Goal: Transaction & Acquisition: Book appointment/travel/reservation

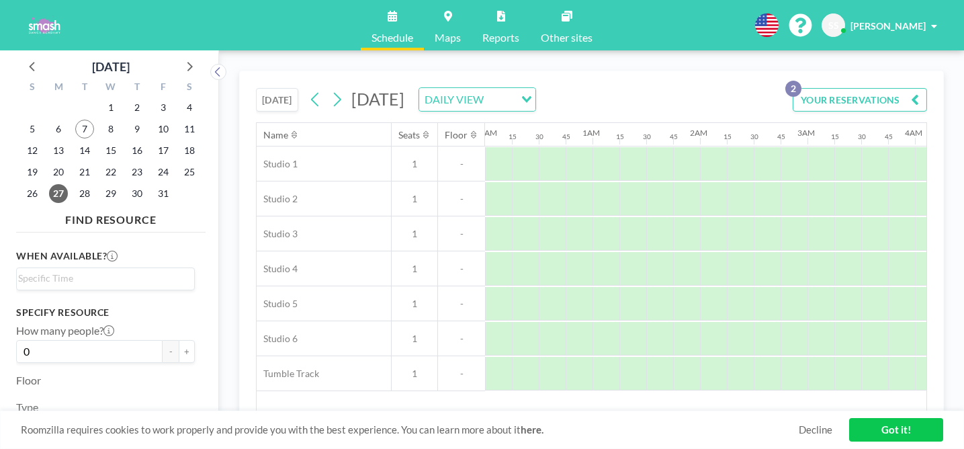
scroll to position [0, 676]
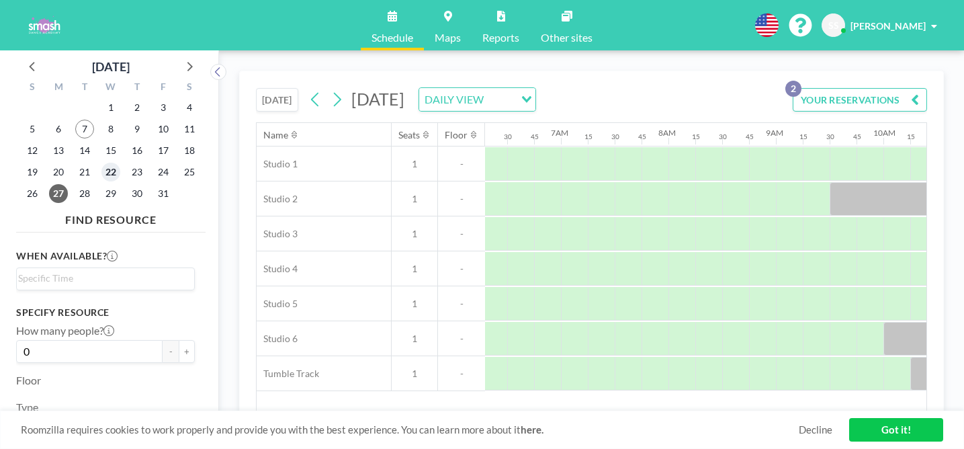
click at [101, 163] on span "22" at bounding box center [110, 172] width 19 height 19
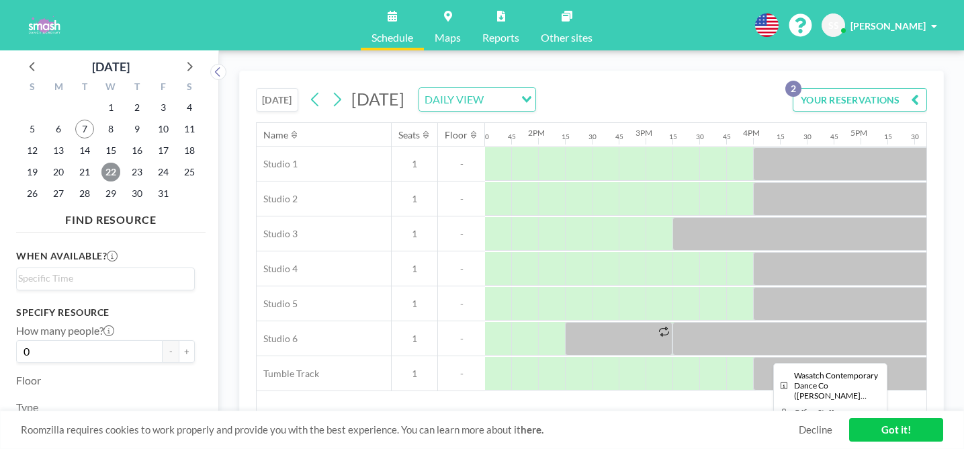
scroll to position [0, 1506]
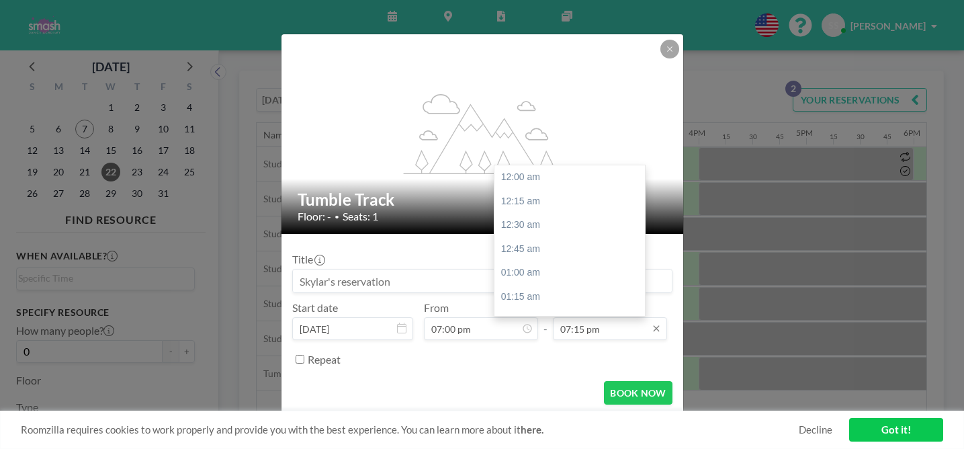
scroll to position [1651, 0]
click at [564, 317] on input "07:15 pm" at bounding box center [610, 328] width 114 height 23
click at [517, 427] on div "08:00 pm" at bounding box center [569, 439] width 150 height 24
type input "08:00 pm"
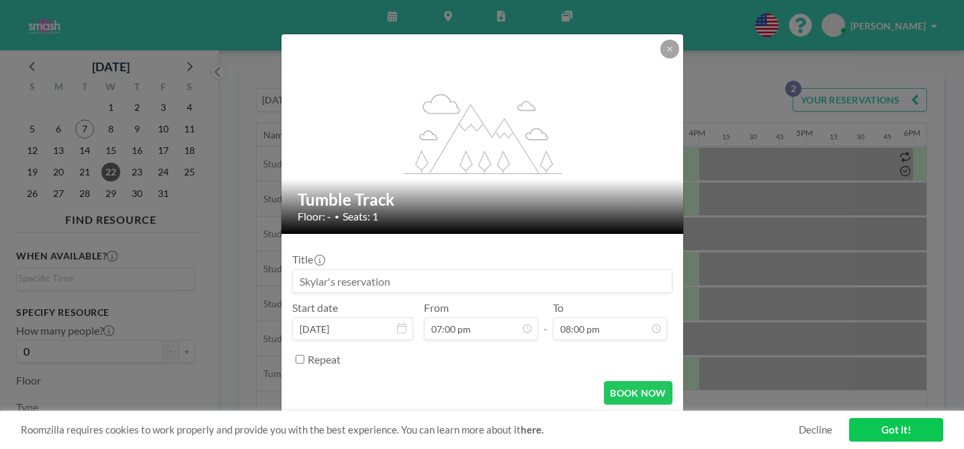
click at [408, 269] on input at bounding box center [482, 280] width 379 height 23
type input "Brooklyn and [PERSON_NAME]"
click at [623, 381] on button "BOOK NOW" at bounding box center [638, 393] width 68 height 24
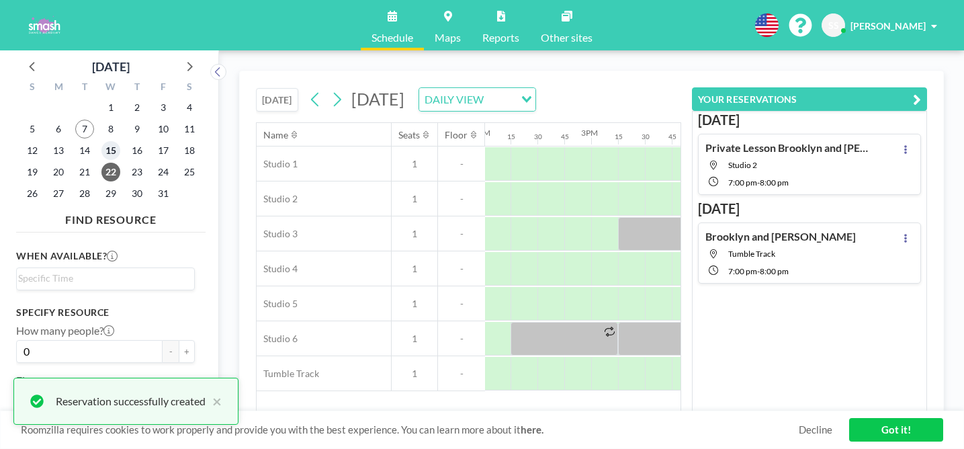
click at [101, 141] on span "15" at bounding box center [110, 150] width 19 height 19
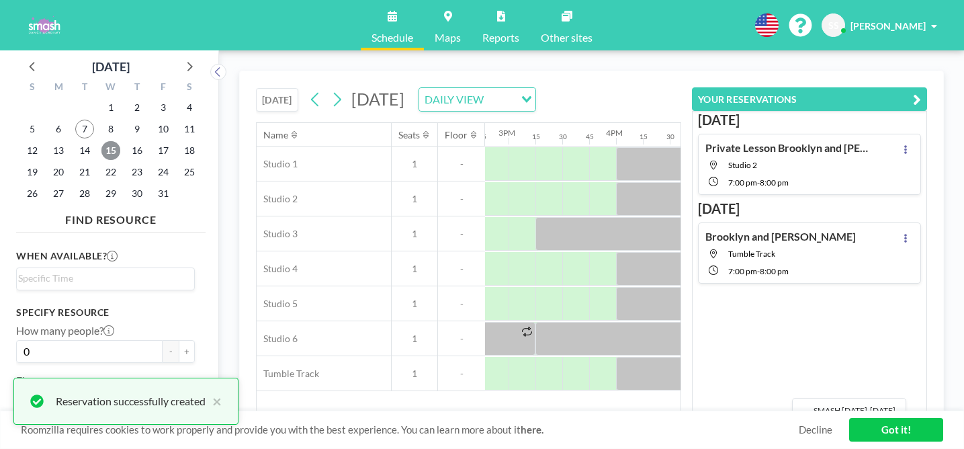
scroll to position [0, 1617]
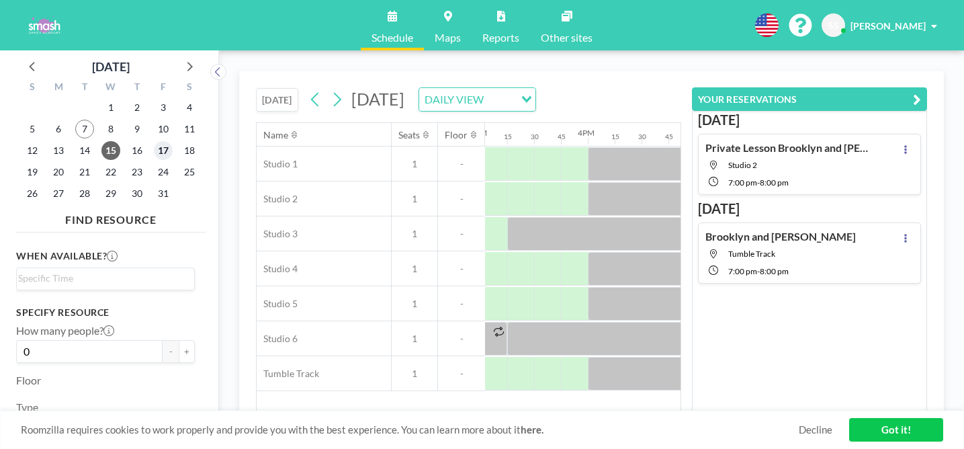
click at [154, 141] on span "17" at bounding box center [163, 150] width 19 height 19
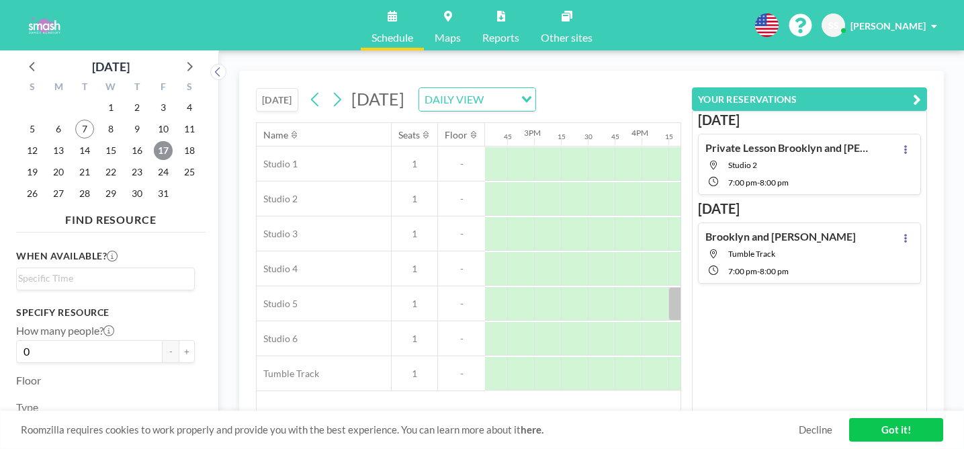
scroll to position [0, 1758]
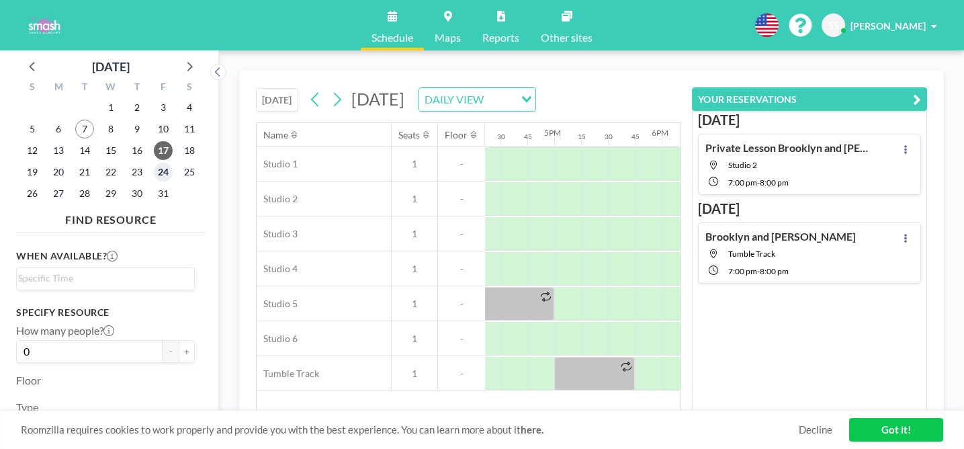
click at [154, 163] on span "24" at bounding box center [163, 172] width 19 height 19
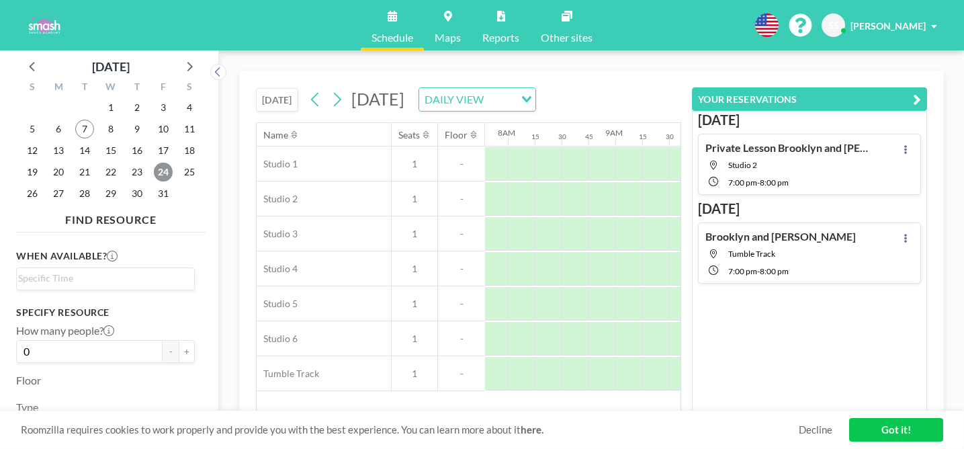
scroll to position [0, 859]
click at [154, 120] on span "10" at bounding box center [163, 129] width 19 height 19
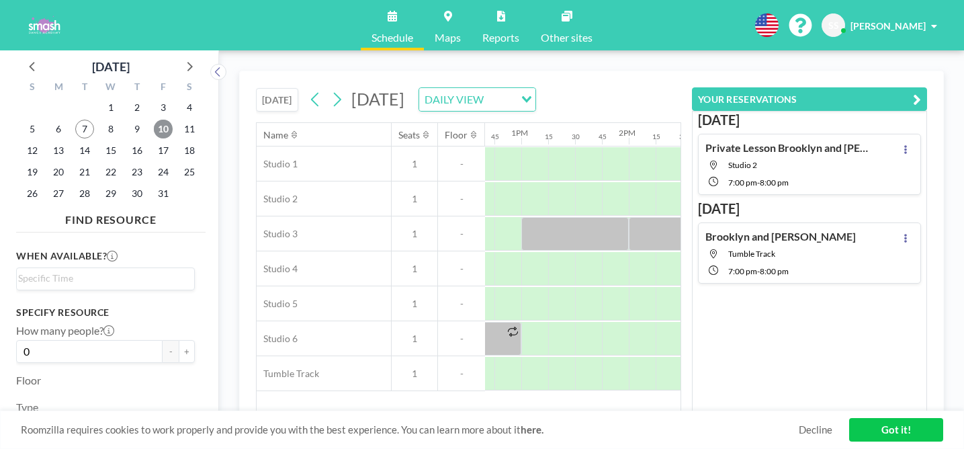
scroll to position [0, 1385]
click at [331, 89] on icon at bounding box center [337, 99] width 13 height 20
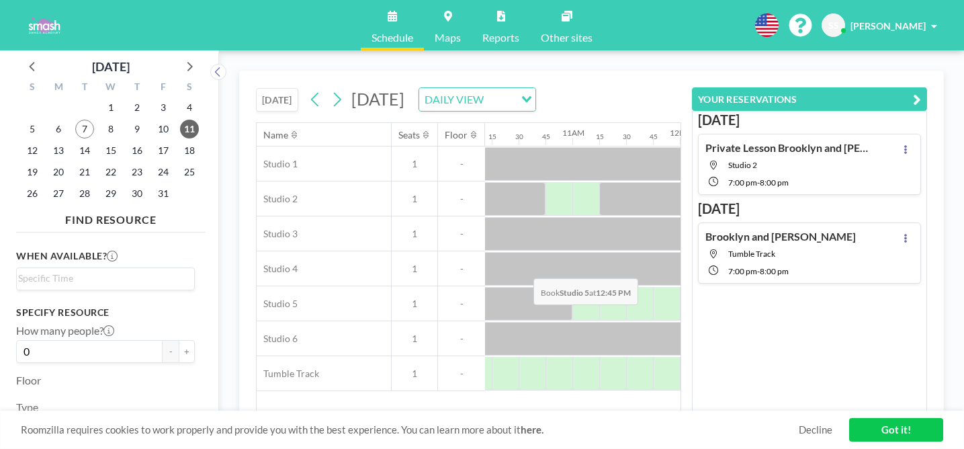
scroll to position [0, 1103]
click at [75, 141] on span "14" at bounding box center [84, 150] width 19 height 19
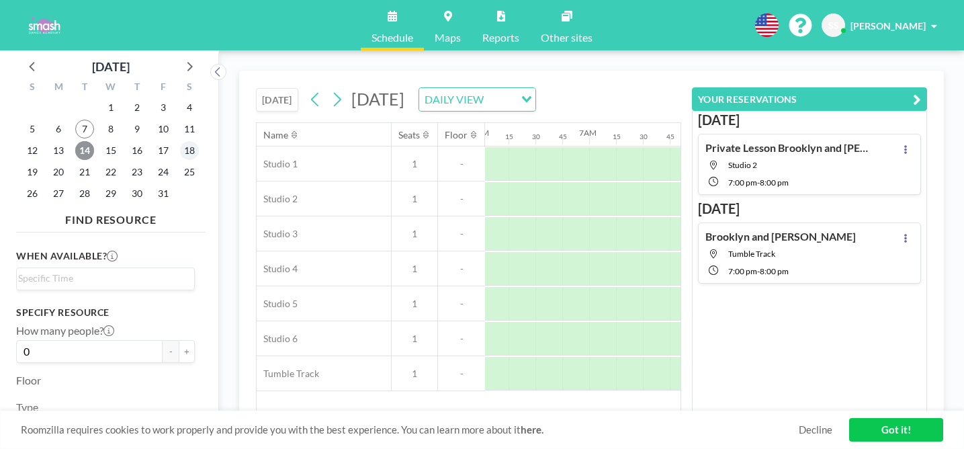
scroll to position [0, 676]
click at [180, 141] on span "18" at bounding box center [189, 150] width 19 height 19
click at [180, 163] on span "25" at bounding box center [189, 172] width 19 height 19
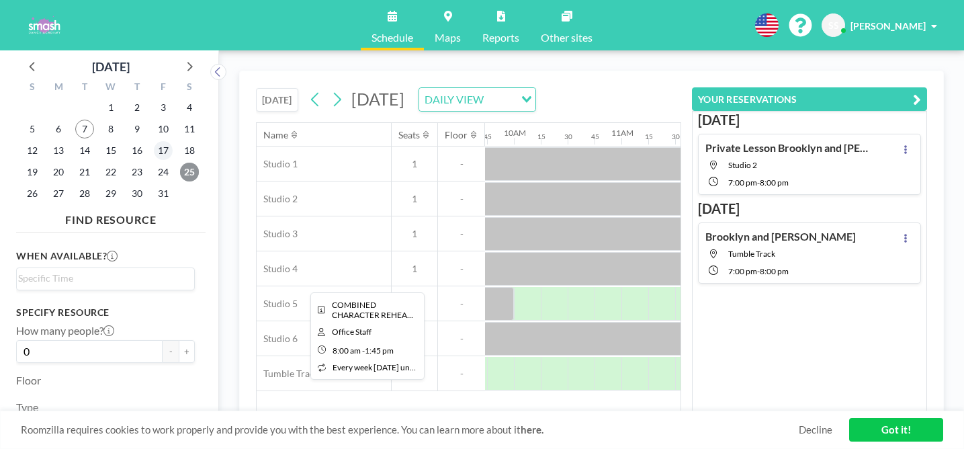
scroll to position [0, 1041]
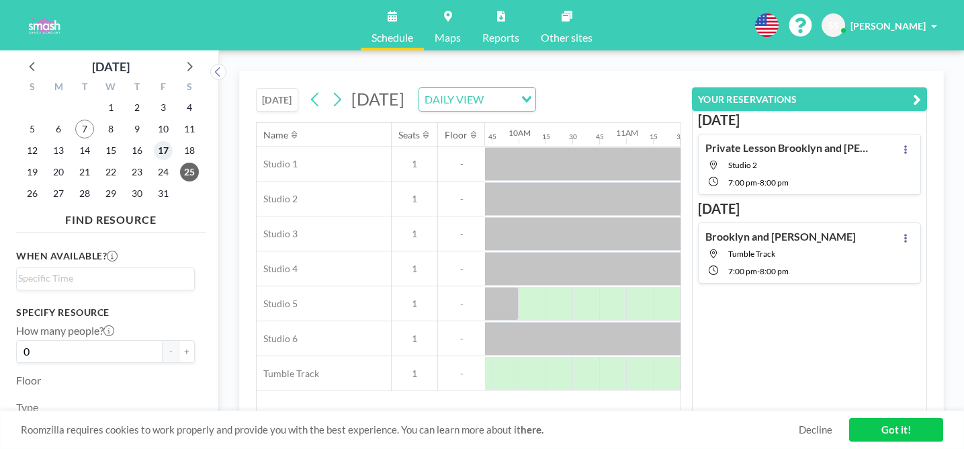
click at [154, 141] on span "17" at bounding box center [163, 150] width 19 height 19
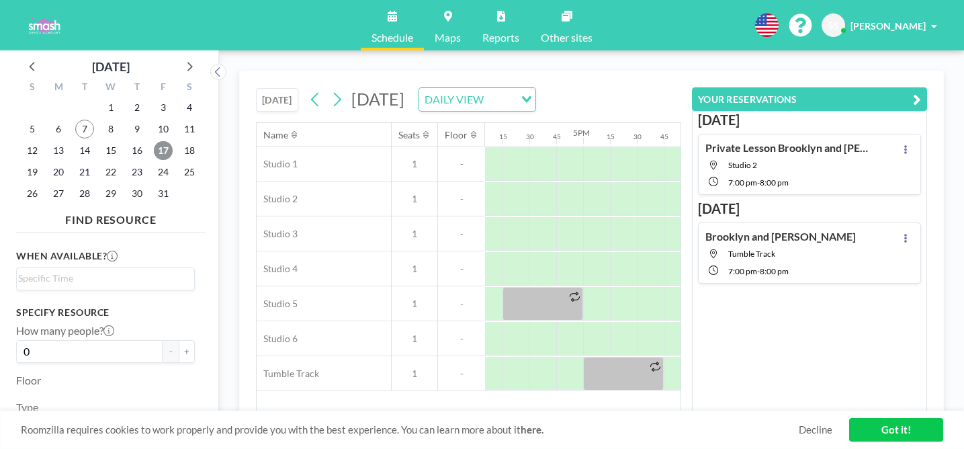
scroll to position [0, 1758]
click at [154, 120] on span "10" at bounding box center [163, 129] width 19 height 19
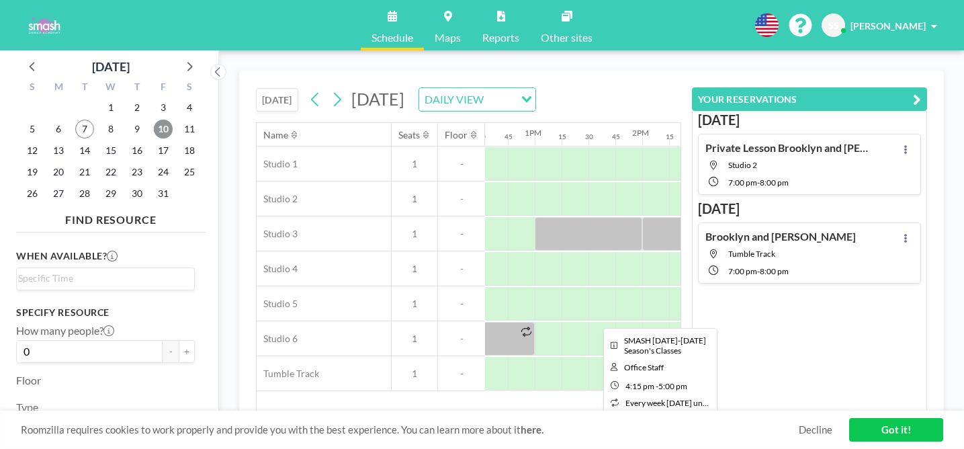
scroll to position [0, 1350]
